Goal: Information Seeking & Learning: Learn about a topic

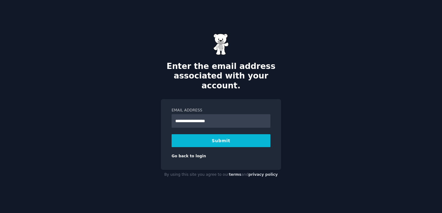
click at [142, 111] on div "**********" at bounding box center [221, 106] width 442 height 213
click at [228, 137] on button "Submit" at bounding box center [221, 140] width 99 height 13
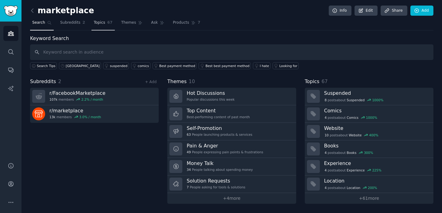
click at [109, 21] on span "67" at bounding box center [109, 23] width 5 height 6
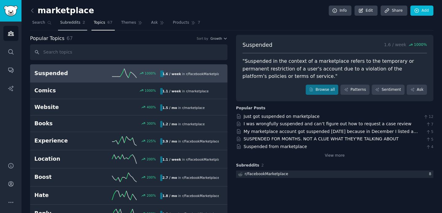
click at [73, 26] on link "Subreddits 2" at bounding box center [72, 24] width 29 height 13
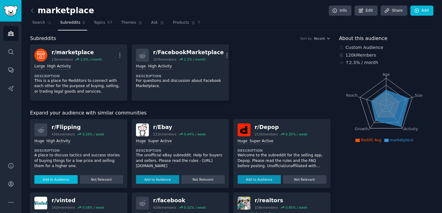
click at [60, 176] on button "Add to Audience" at bounding box center [55, 179] width 43 height 9
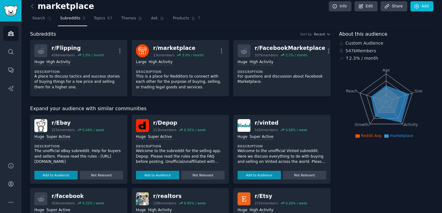
scroll to position [6, 0]
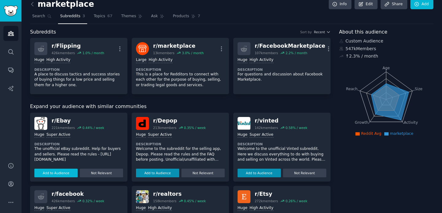
click at [60, 175] on button "Add to Audience" at bounding box center [55, 172] width 43 height 9
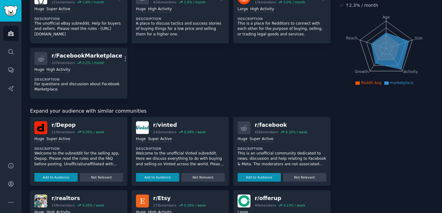
scroll to position [58, 0]
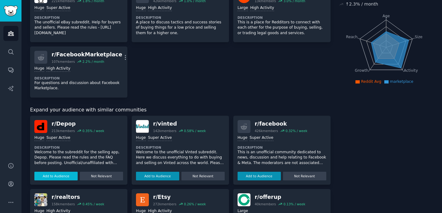
click at [59, 176] on button "Add to Audience" at bounding box center [55, 175] width 43 height 9
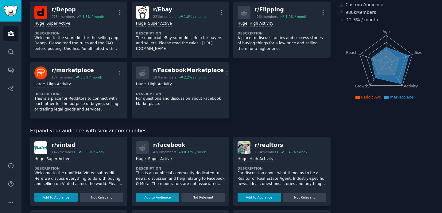
scroll to position [0, 0]
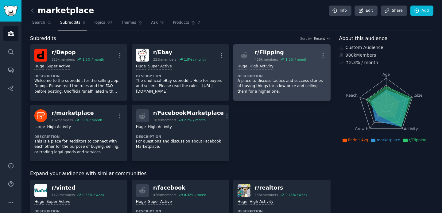
click at [261, 55] on div "r/ Flipping" at bounding box center [281, 53] width 53 height 8
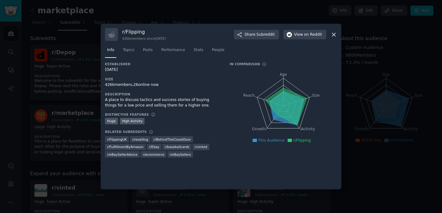
click at [350, 101] on div at bounding box center [221, 106] width 442 height 213
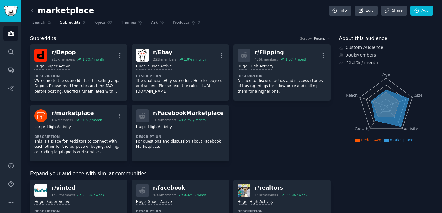
click at [29, 10] on div "marketplace Info Edit Share Add Search Subreddits 5 Topics 67 Themes Ask Produc…" at bounding box center [231, 201] width 421 height 403
click at [6, 8] on img "Sidebar" at bounding box center [11, 11] width 14 height 11
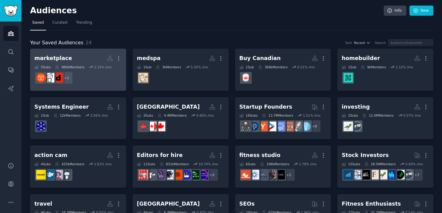
click at [64, 56] on div "marketplace" at bounding box center [53, 58] width 38 height 8
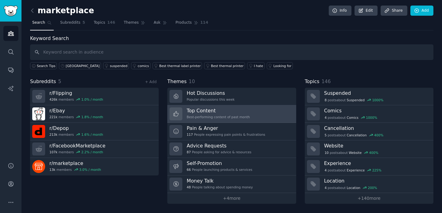
click at [210, 107] on h3 "Top Content" at bounding box center [218, 110] width 63 height 6
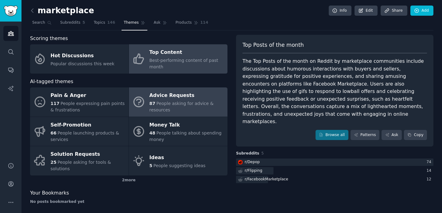
click at [209, 107] on div "87 People asking for advice & resources" at bounding box center [187, 106] width 75 height 13
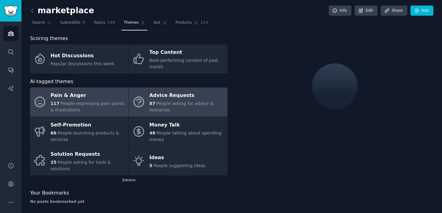
scroll to position [4, 0]
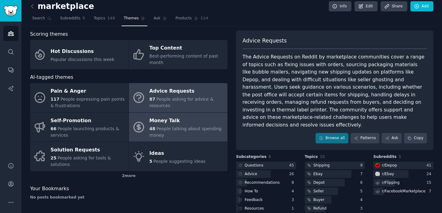
click at [201, 125] on div "48 People talking about spending money" at bounding box center [187, 131] width 75 height 13
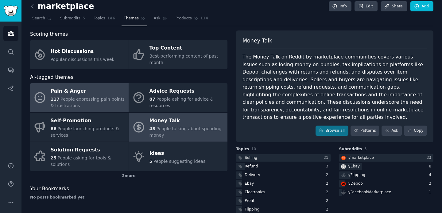
click at [98, 102] on div "117 People expressing pain points & frustrations" at bounding box center [88, 102] width 75 height 13
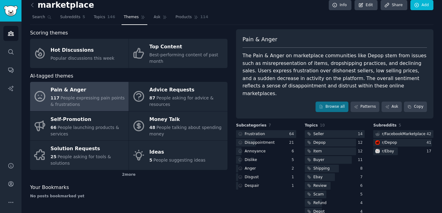
scroll to position [10, 0]
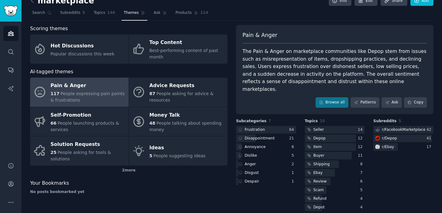
click at [331, 73] on div "The Pain & Anger on marketplace communities like Depop stem from issues such as…" at bounding box center [335, 70] width 185 height 45
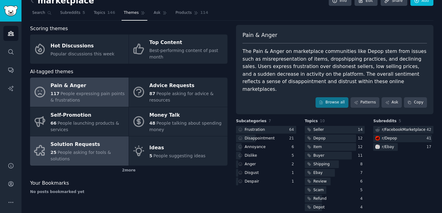
click at [84, 144] on div "Solution Requests" at bounding box center [88, 144] width 75 height 10
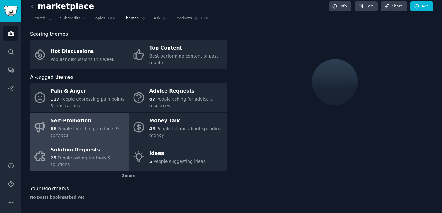
scroll to position [10, 0]
